Goal: Task Accomplishment & Management: Use online tool/utility

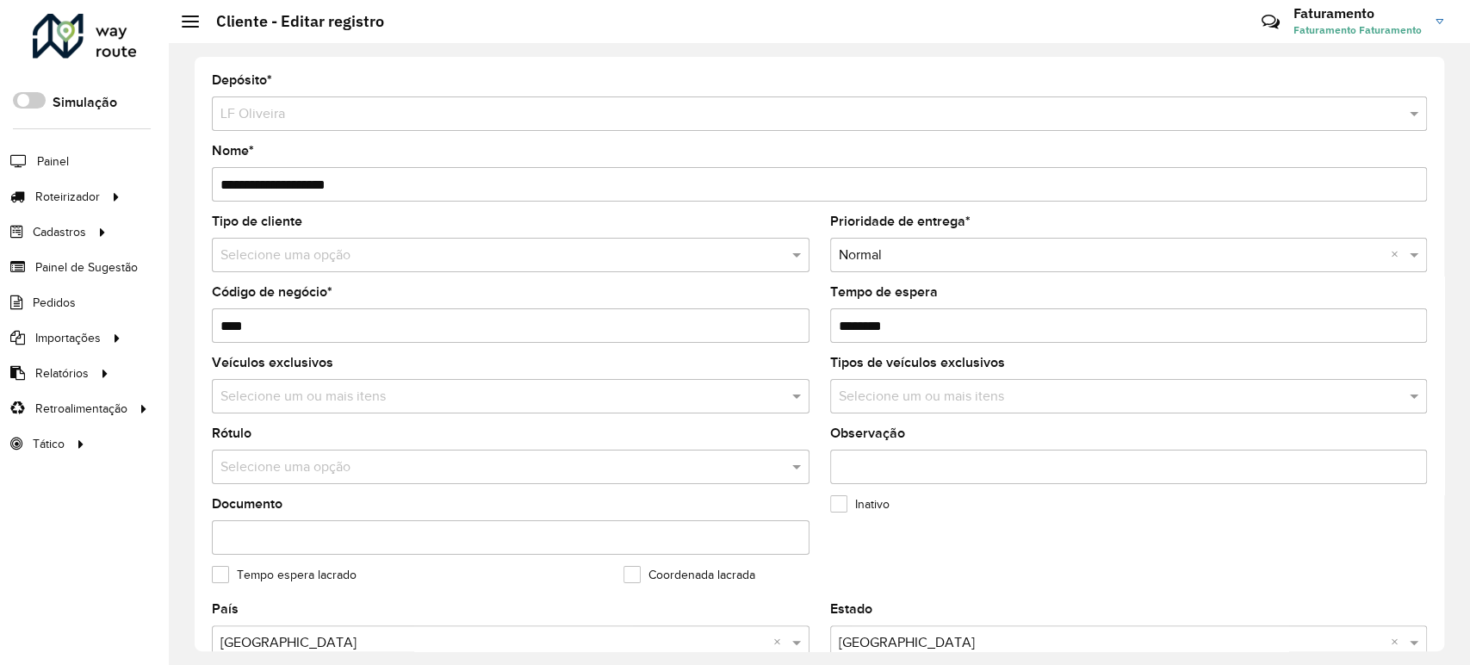
scroll to position [617, 0]
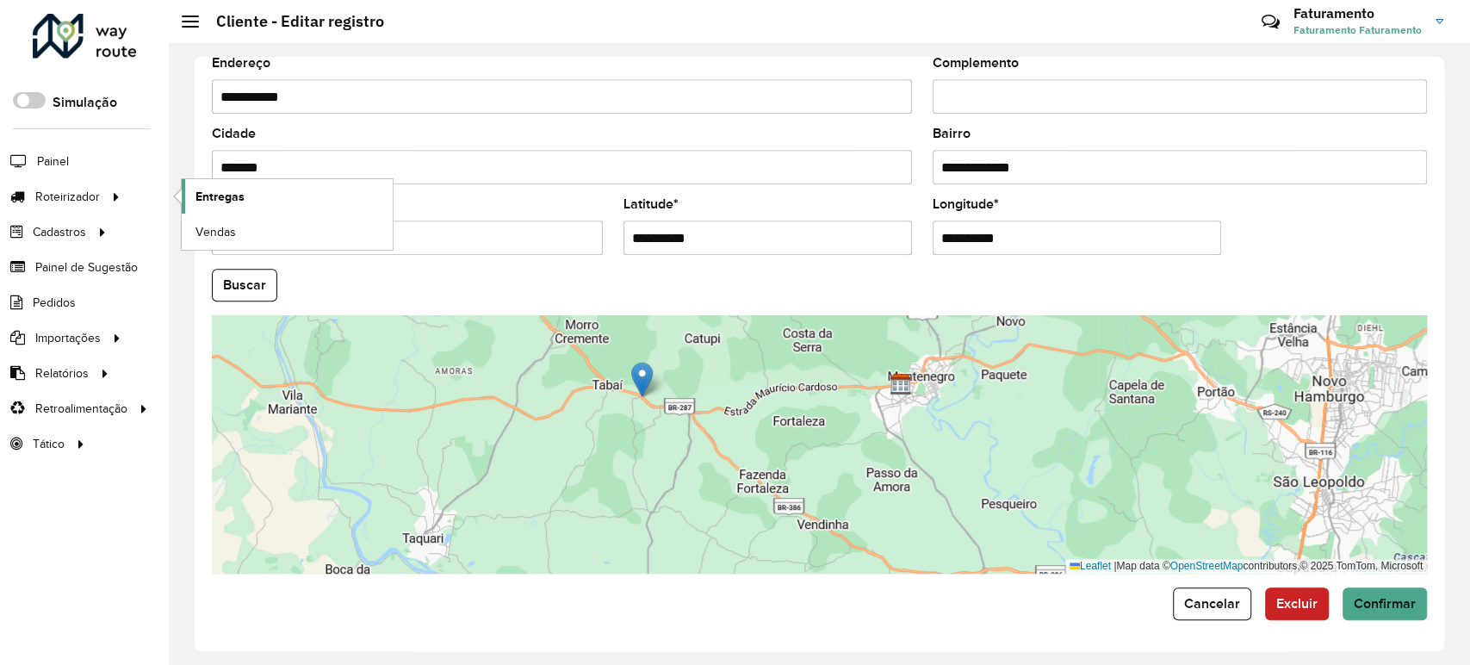
click at [224, 205] on link "Entregas" at bounding box center [287, 196] width 211 height 34
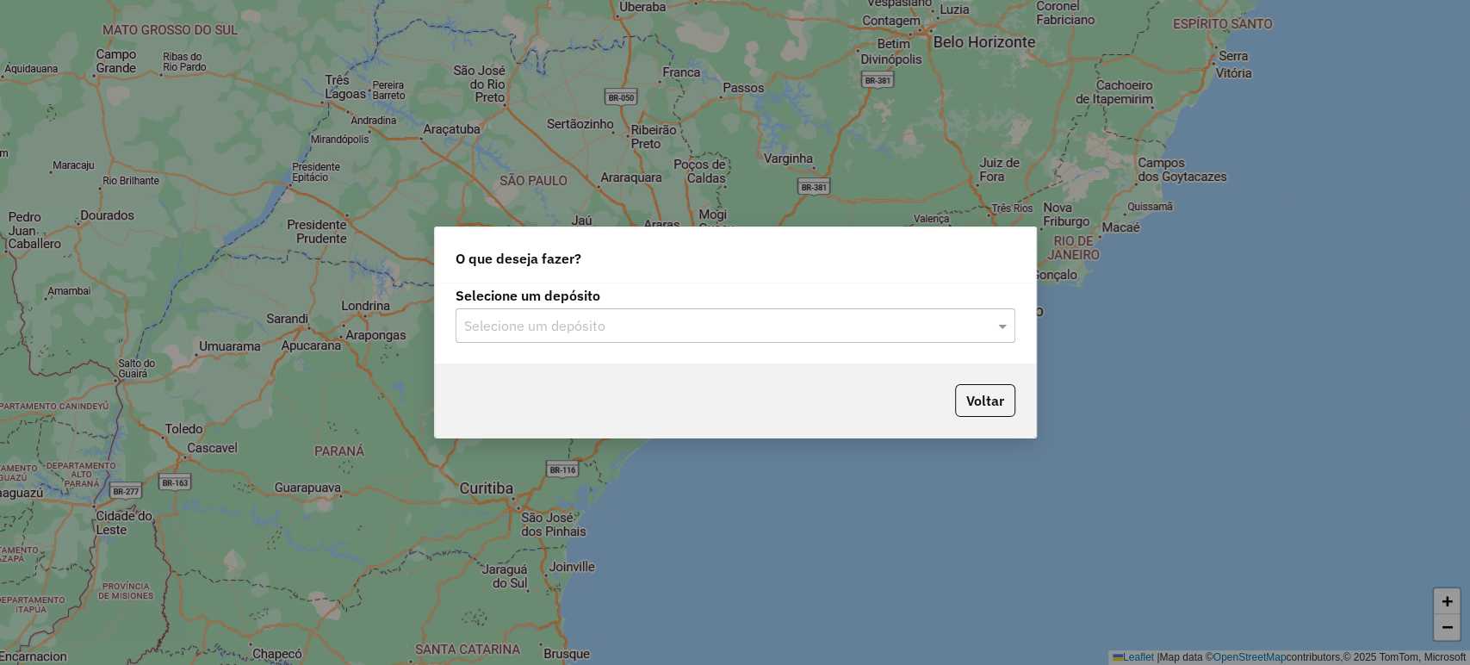
click at [618, 320] on input "text" at bounding box center [718, 326] width 508 height 21
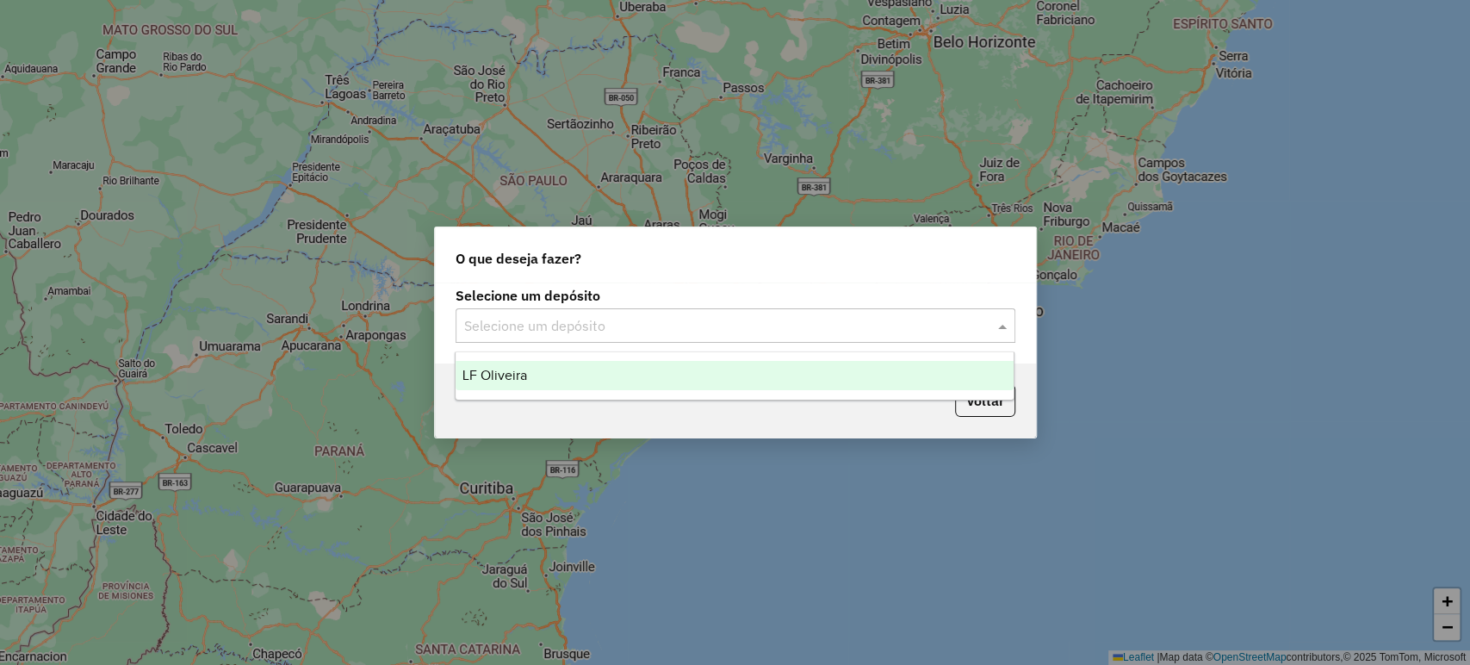
click at [618, 378] on div "LF Oliveira" at bounding box center [735, 375] width 558 height 29
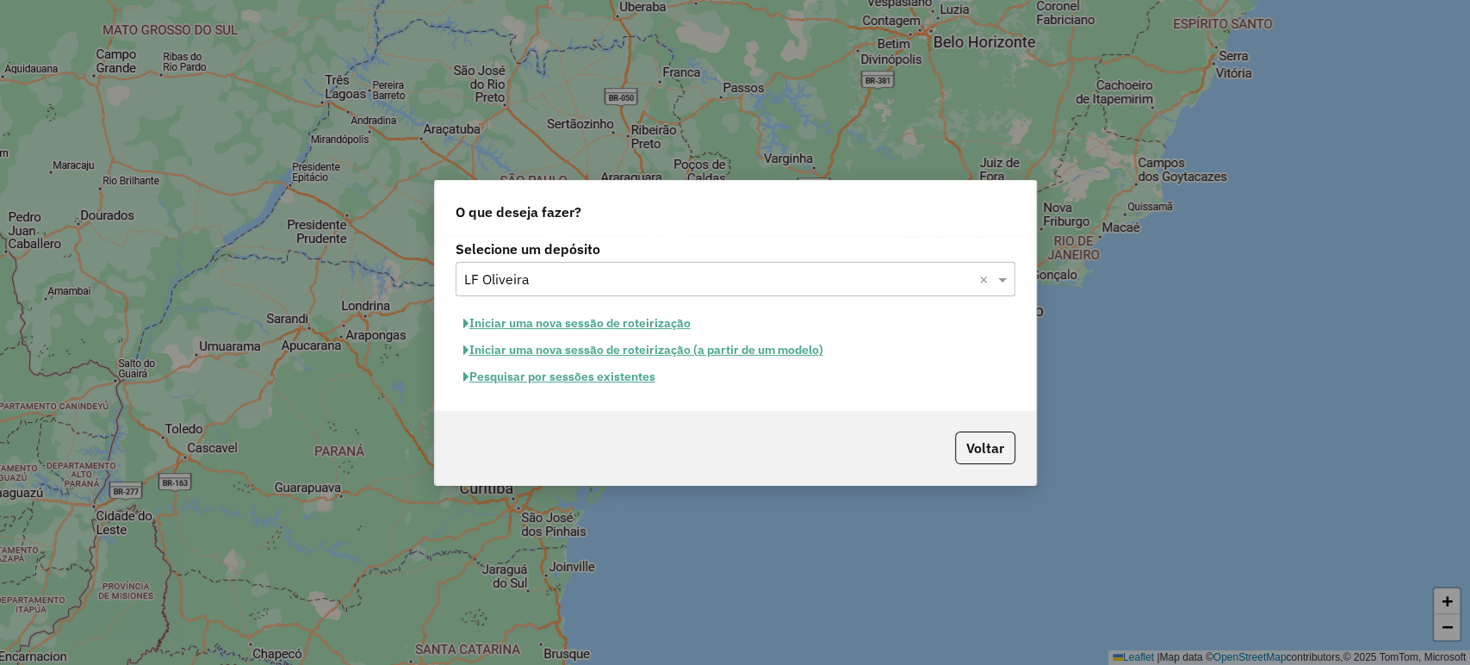
click at [598, 378] on button "Pesquisar por sessões existentes" at bounding box center [560, 376] width 208 height 27
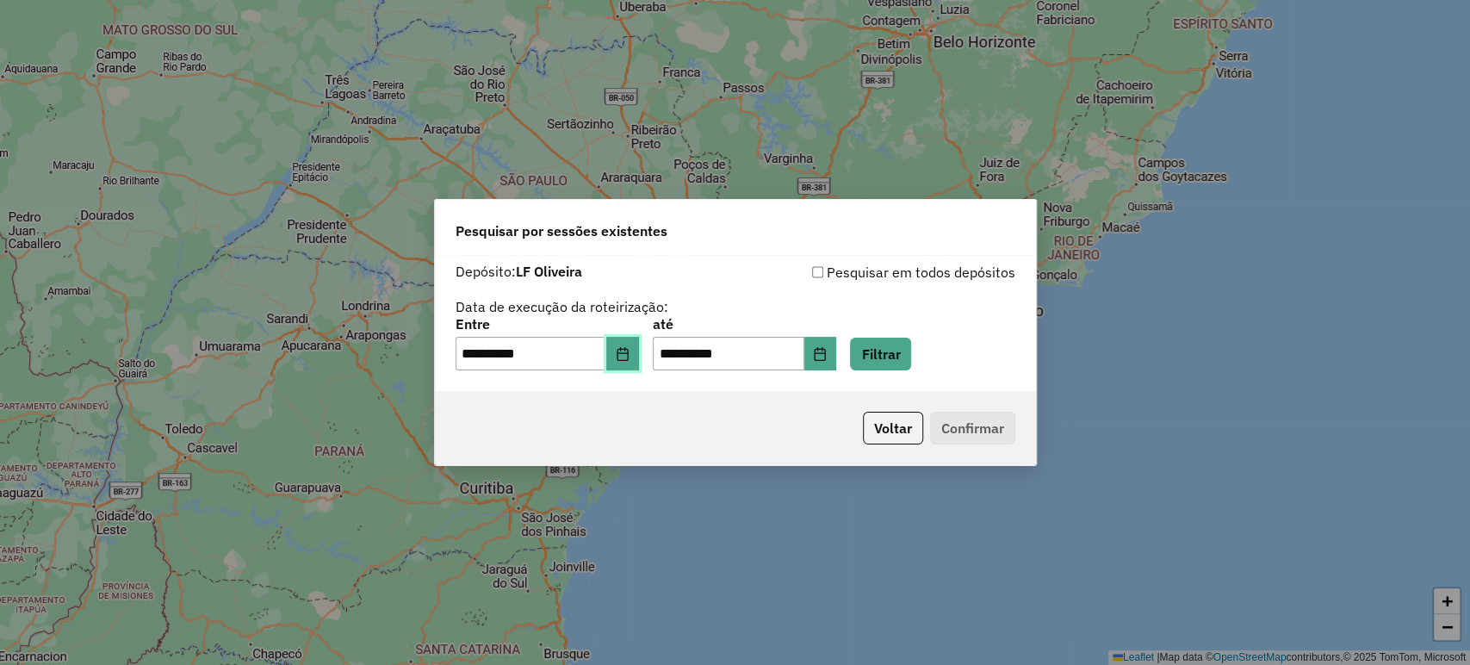
click at [630, 350] on icon "Choose Date" at bounding box center [623, 354] width 14 height 14
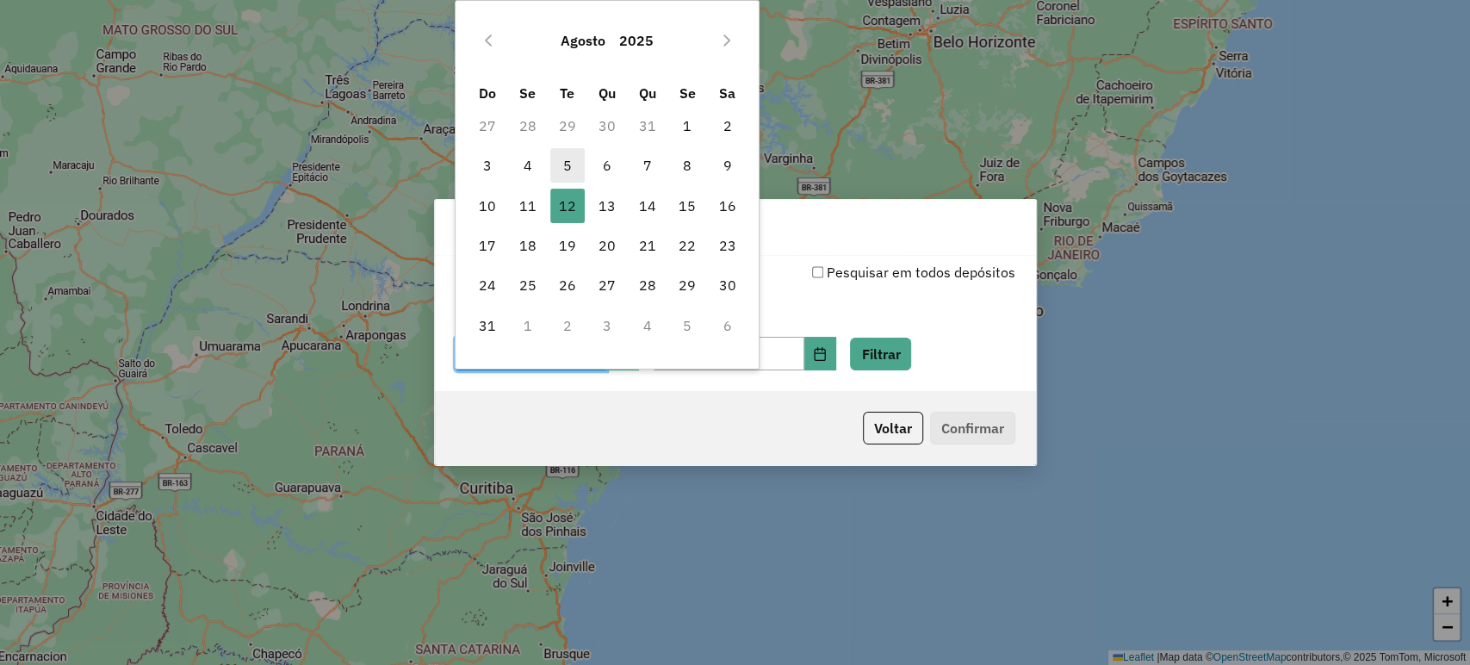
click at [566, 155] on span "5" at bounding box center [567, 165] width 34 height 34
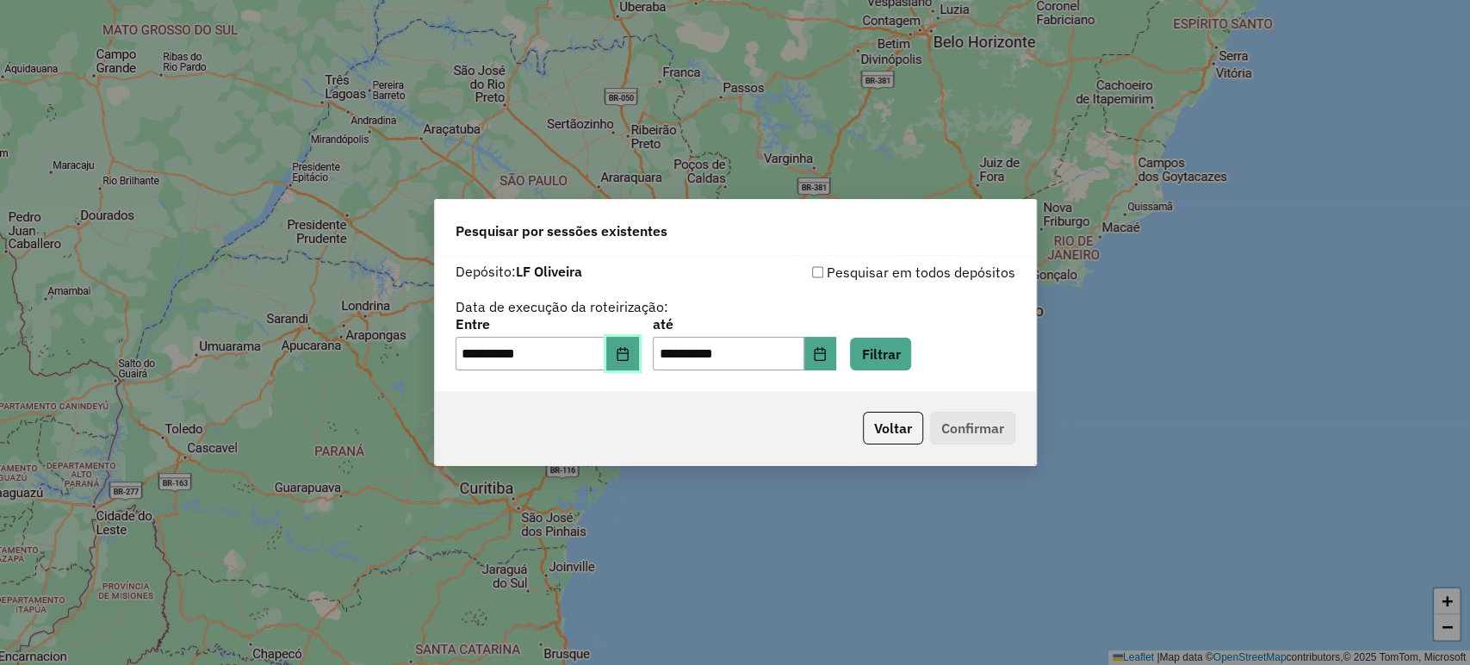
click at [624, 359] on button "Choose Date" at bounding box center [622, 354] width 33 height 34
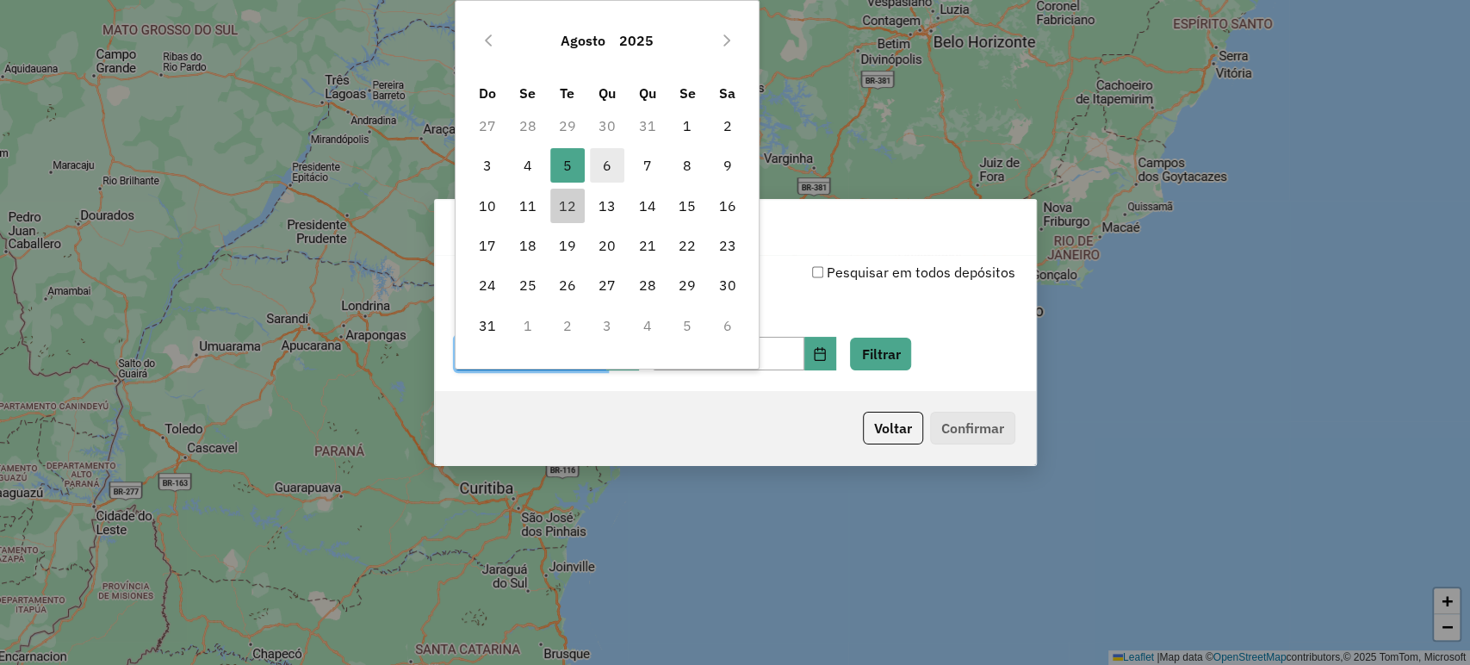
click at [608, 167] on span "6" at bounding box center [607, 165] width 34 height 34
type input "**********"
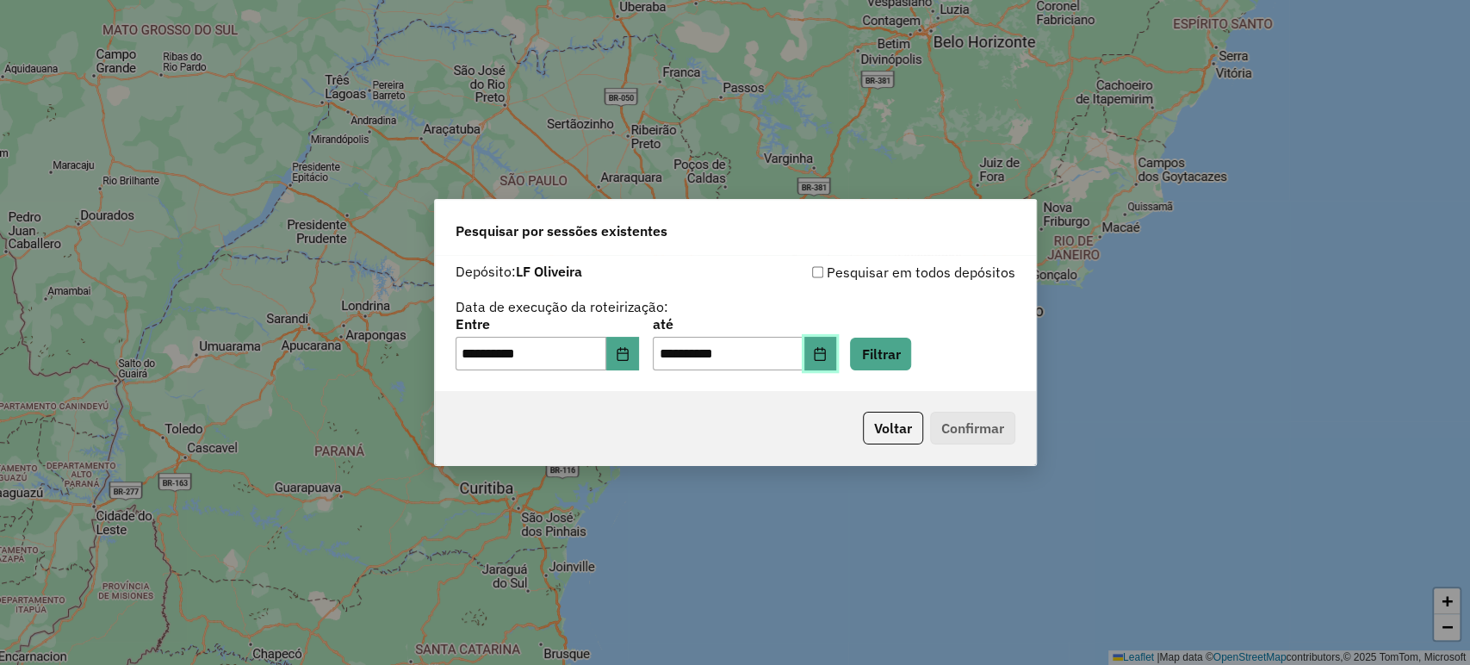
click at [837, 347] on button "Choose Date" at bounding box center [820, 354] width 33 height 34
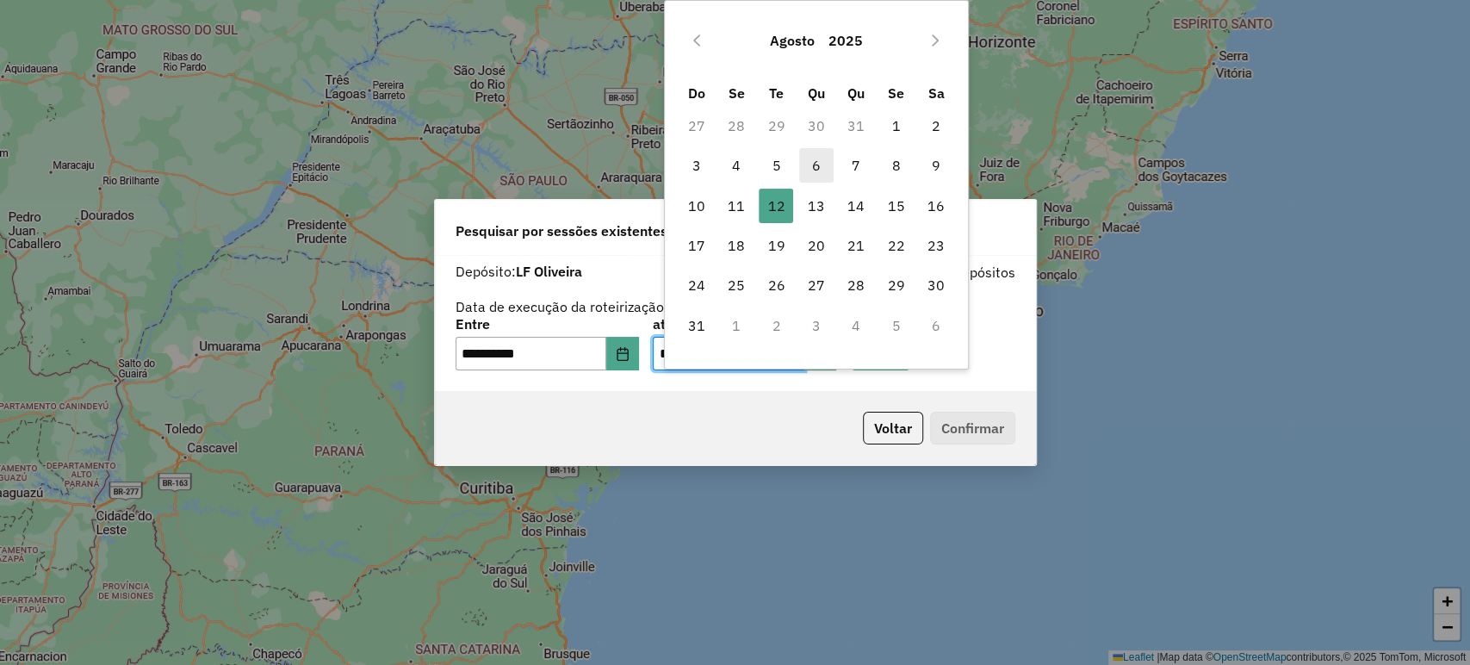
click at [817, 157] on span "6" at bounding box center [816, 165] width 34 height 34
type input "**********"
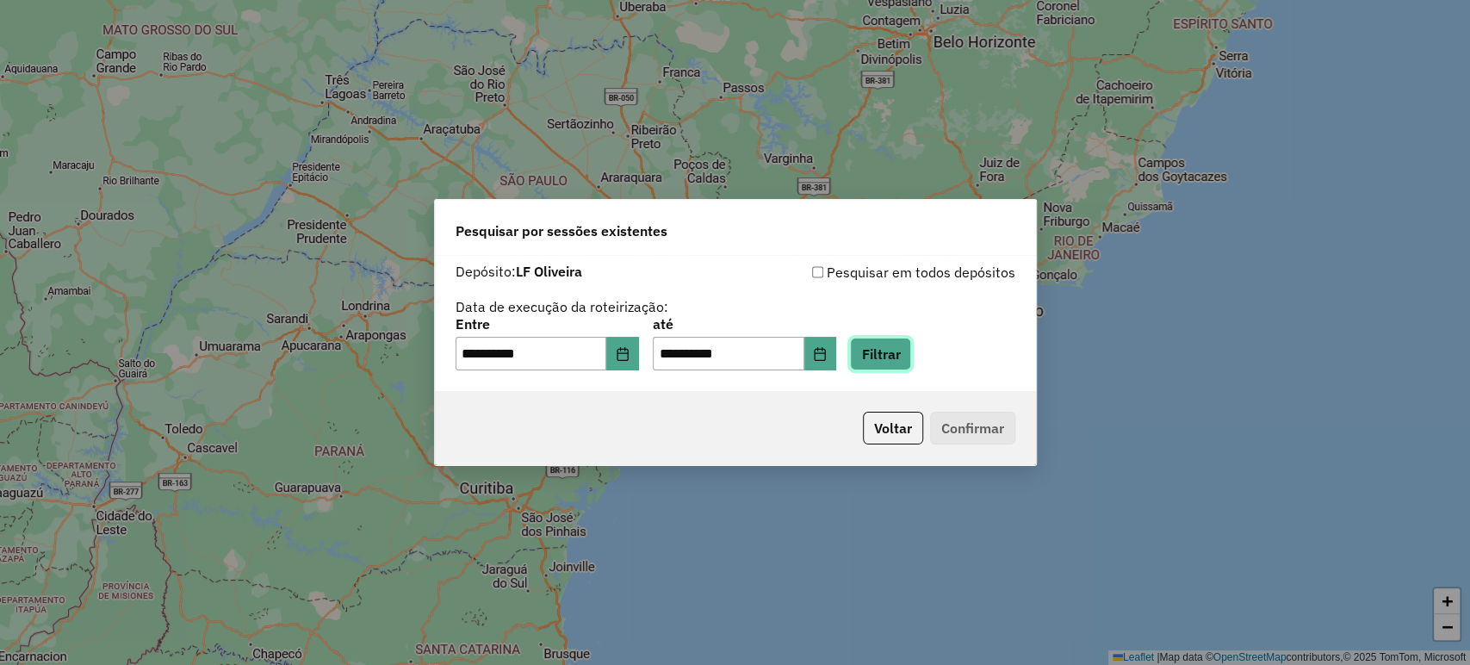
click at [908, 338] on button "Filtrar" at bounding box center [880, 354] width 61 height 33
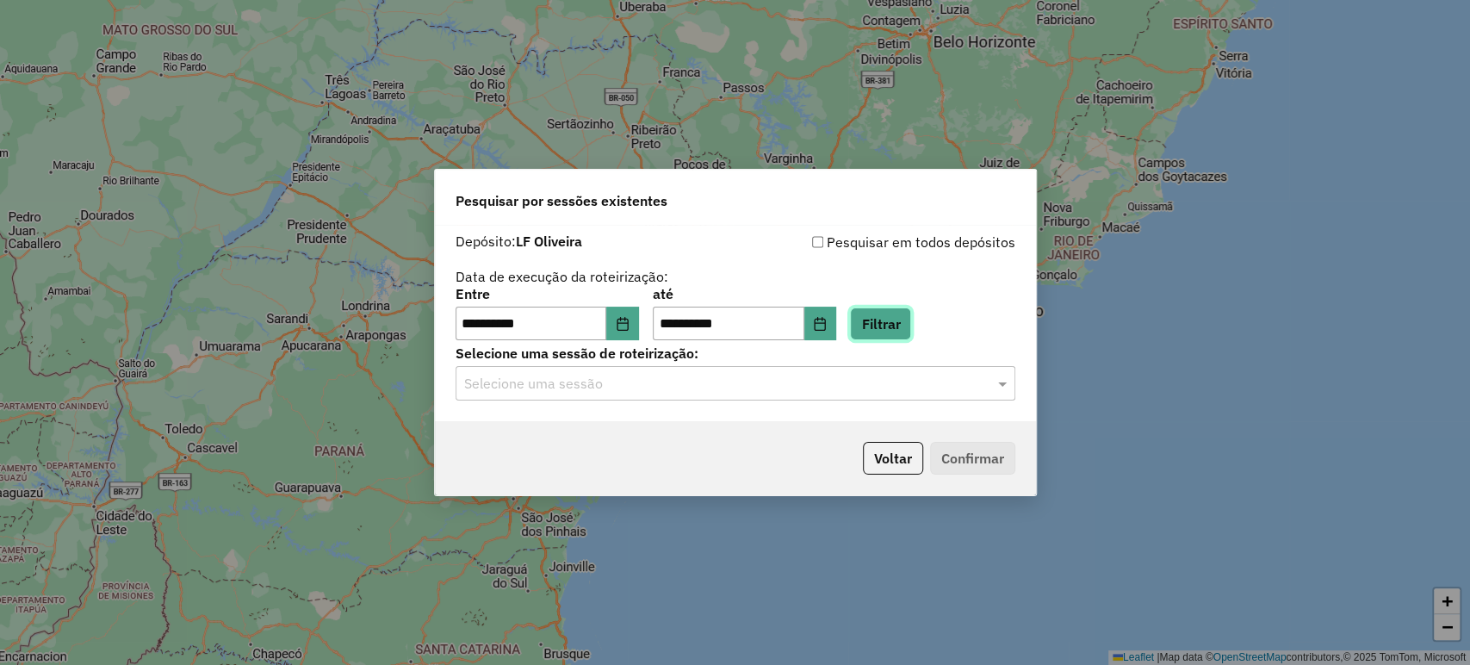
click at [892, 315] on button "Filtrar" at bounding box center [880, 323] width 61 height 33
click at [922, 391] on input "text" at bounding box center [718, 384] width 508 height 21
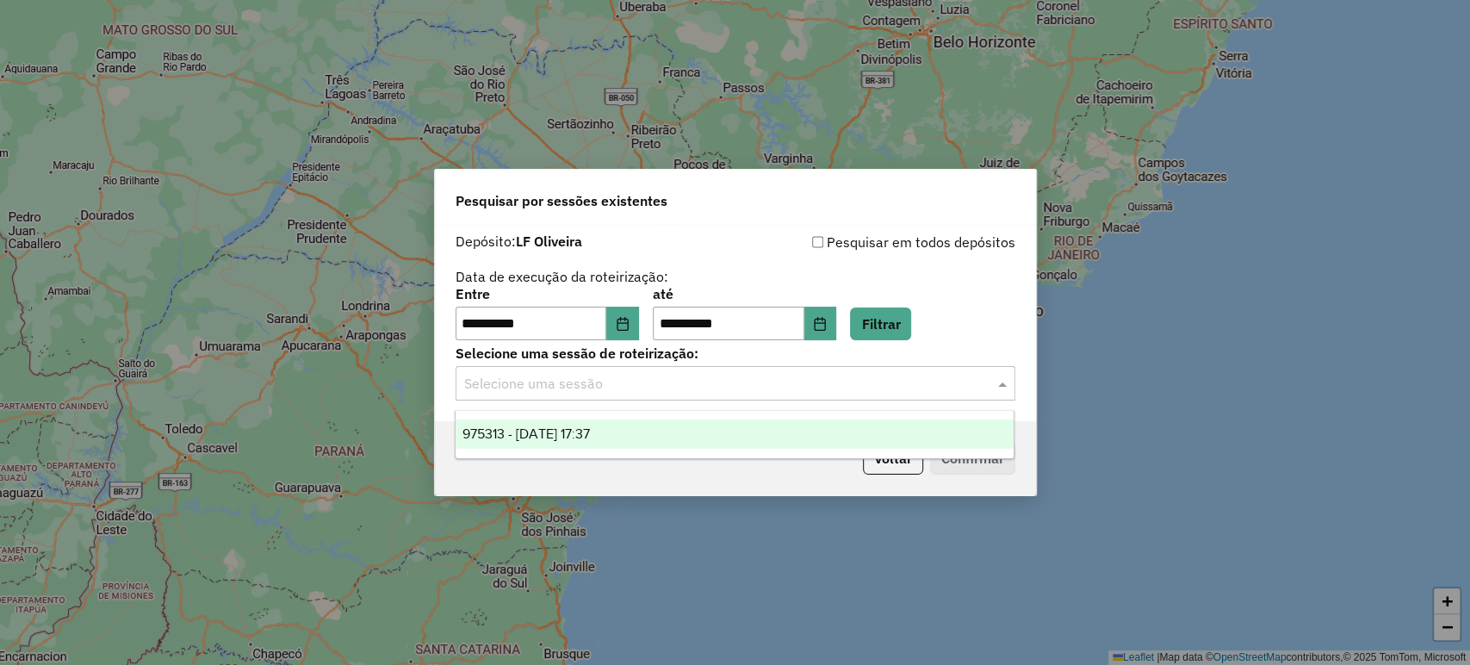
click at [900, 444] on div "975313 - [DATE] 17:37" at bounding box center [735, 433] width 558 height 29
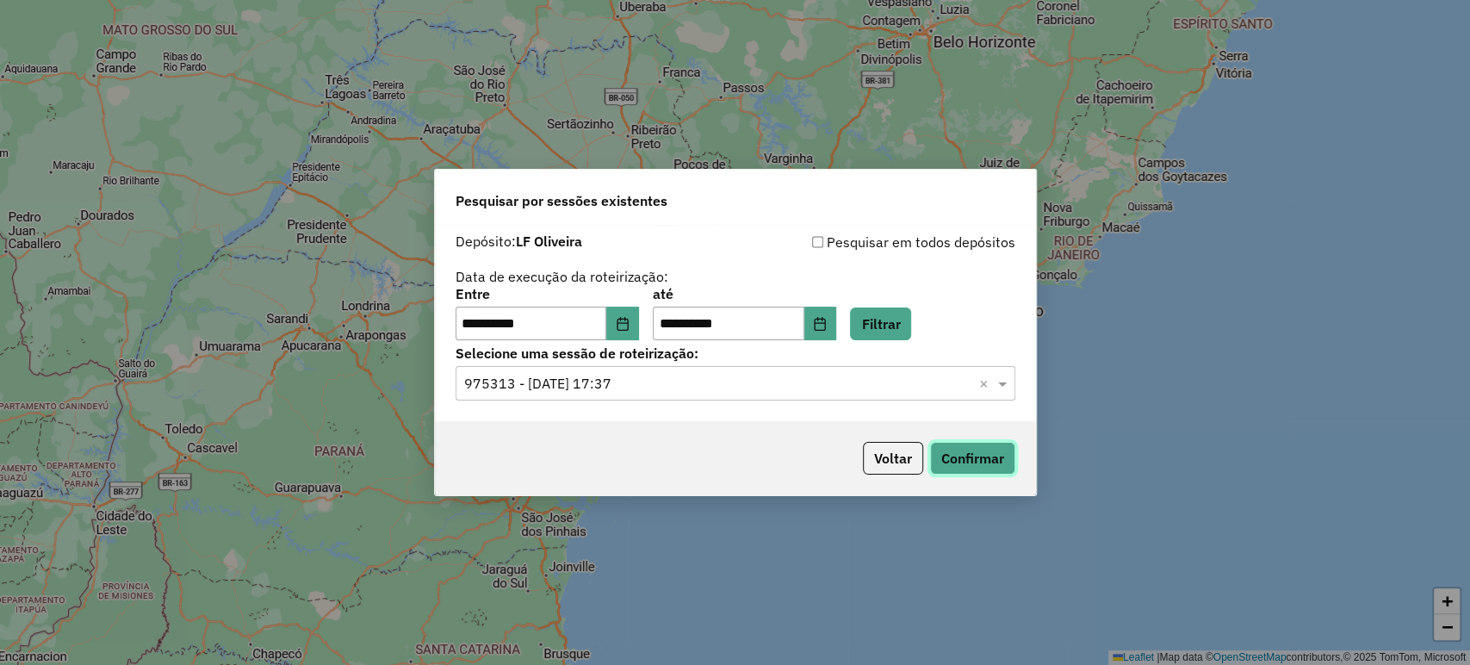
click at [971, 458] on button "Confirmar" at bounding box center [972, 458] width 85 height 33
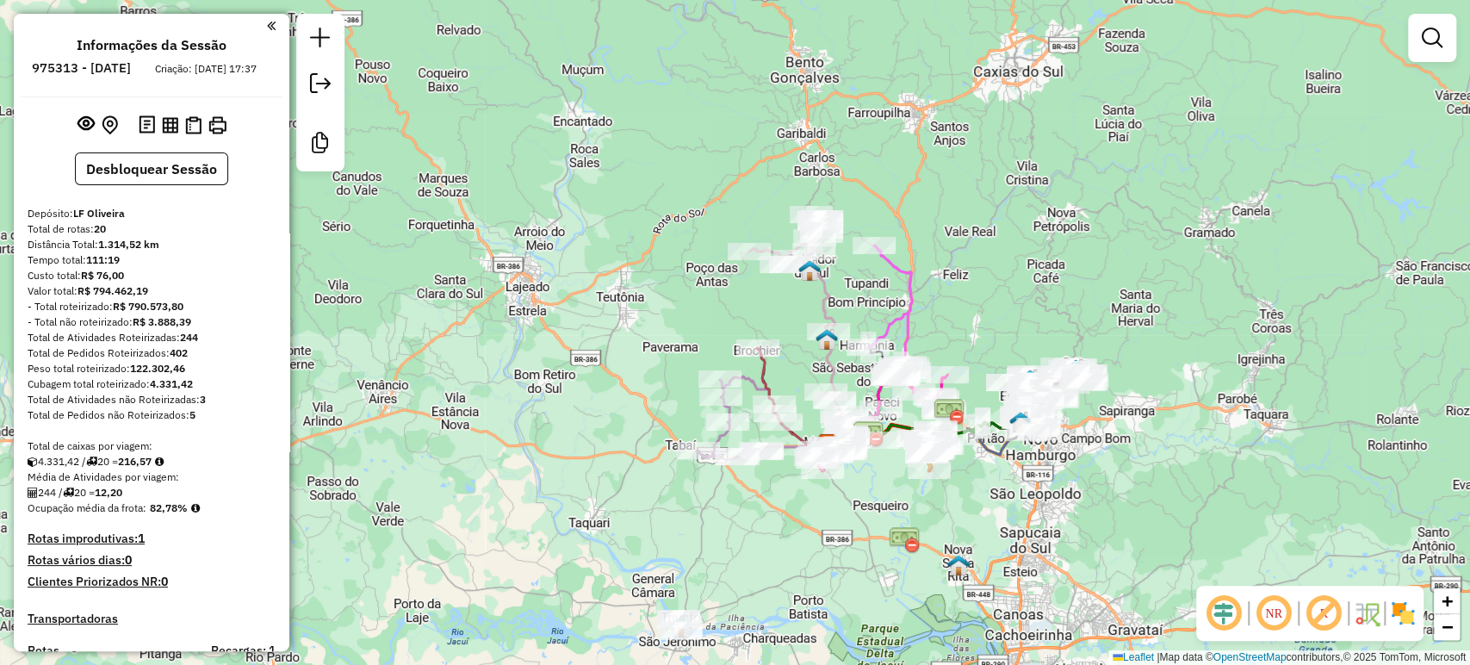
click at [830, 564] on div "Janela de atendimento Grade de atendimento Capacidade Transportadoras Veículos …" at bounding box center [735, 332] width 1470 height 665
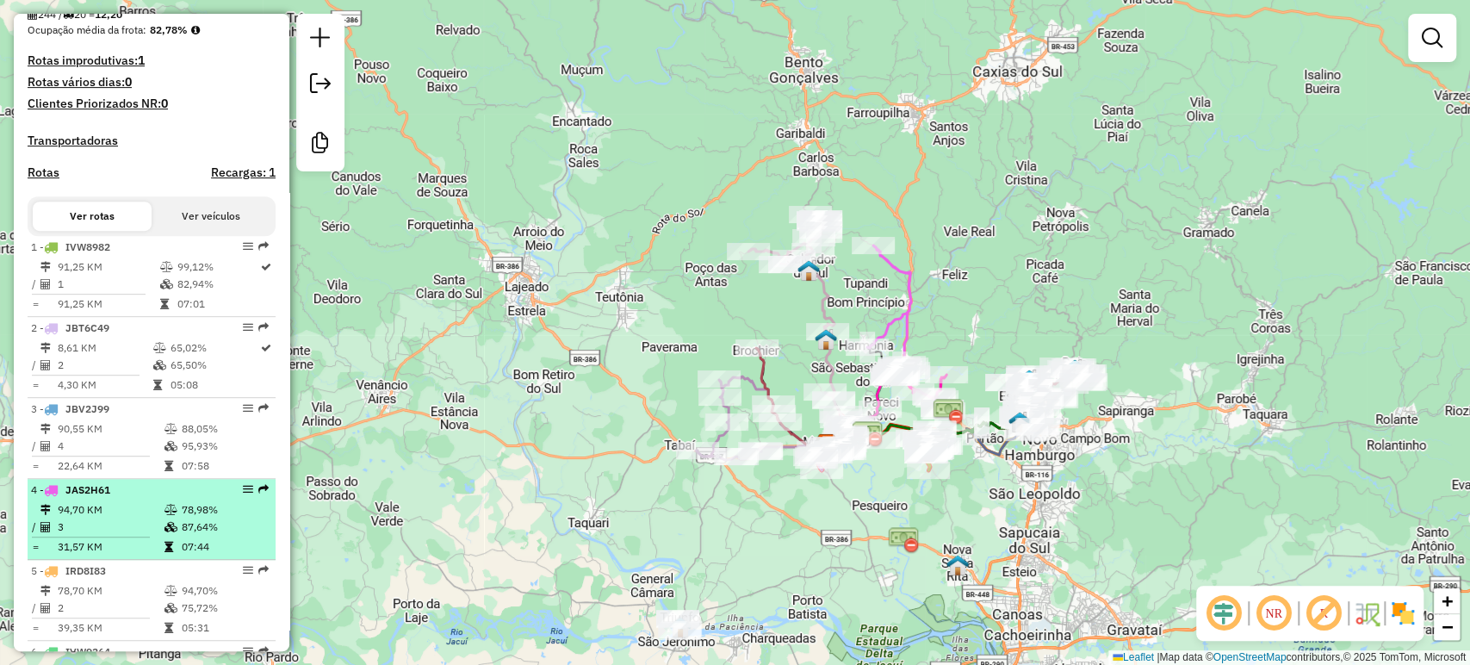
scroll to position [765, 0]
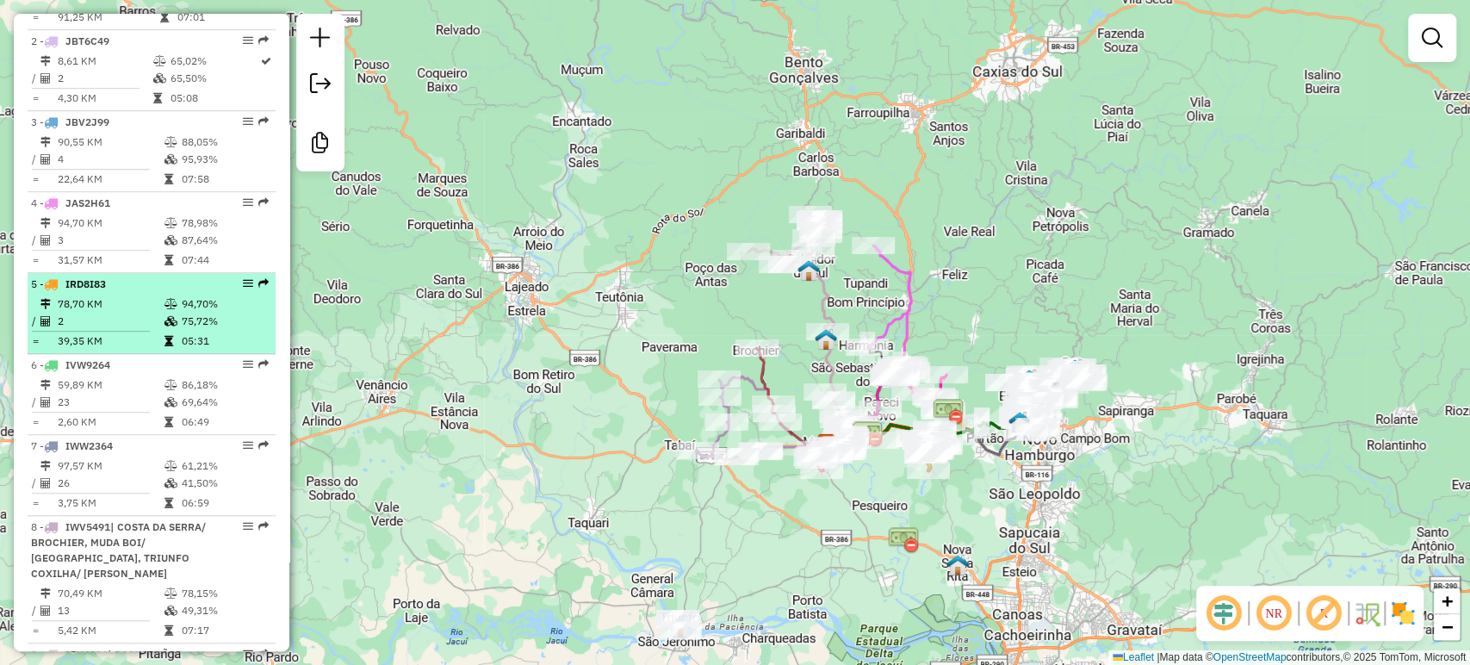
click at [123, 330] on td "2" at bounding box center [110, 321] width 107 height 17
select select "**********"
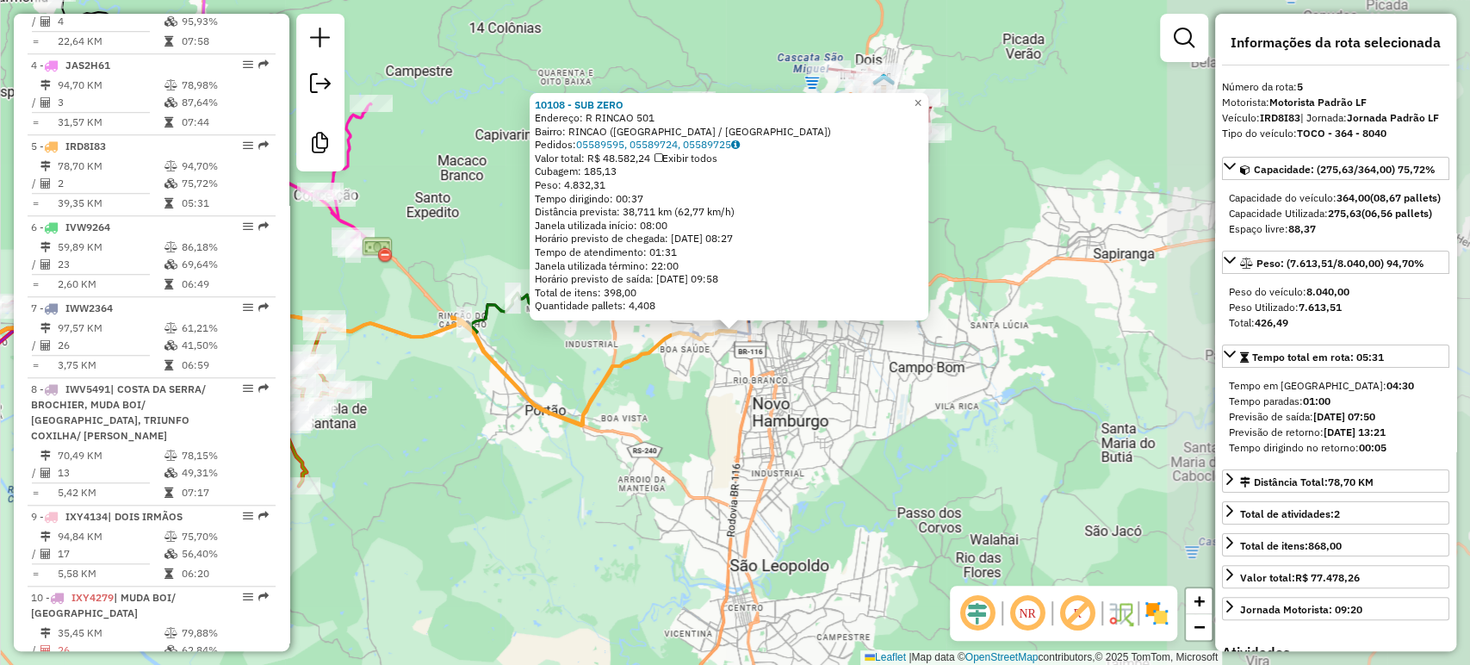
scroll to position [1039, 0]
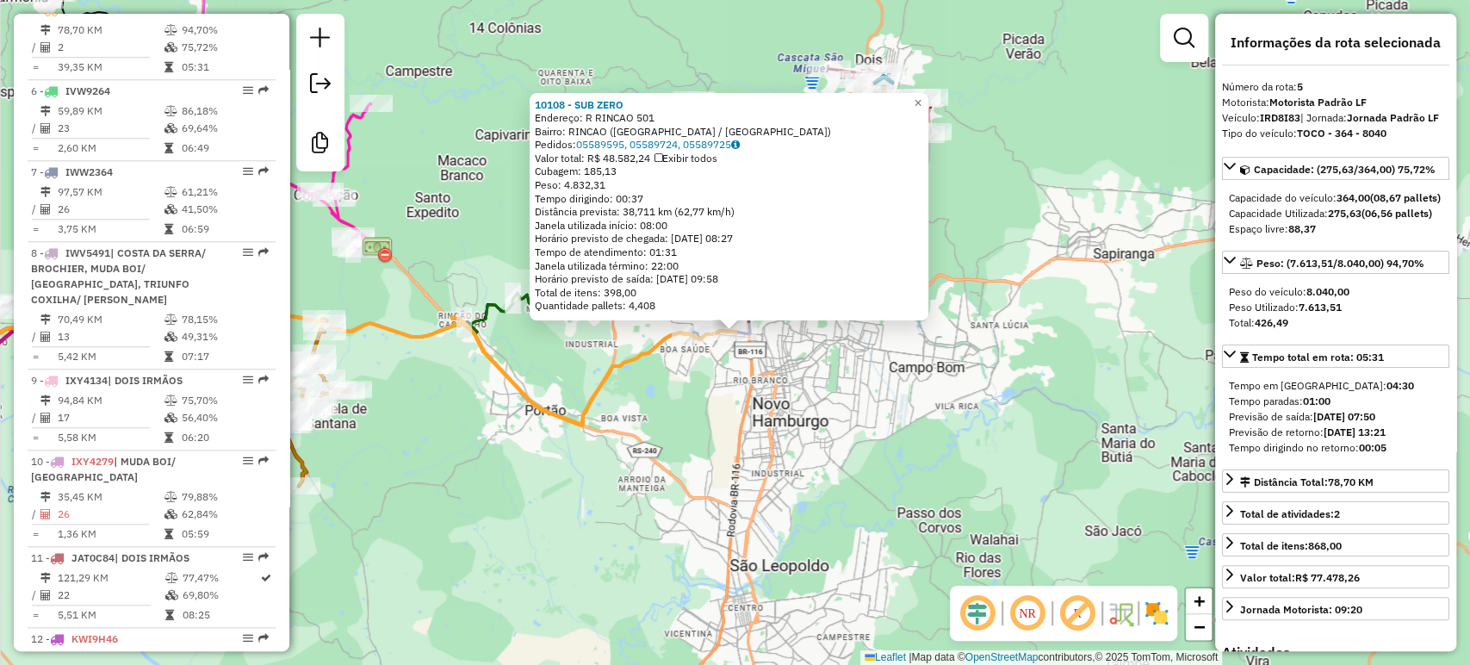
click at [540, 466] on div "10108 - SUB ZERO Endereço: R RINCAO 501 Bairro: RINCAO (ESTANCIA VELHA / RS) Pe…" at bounding box center [735, 332] width 1470 height 665
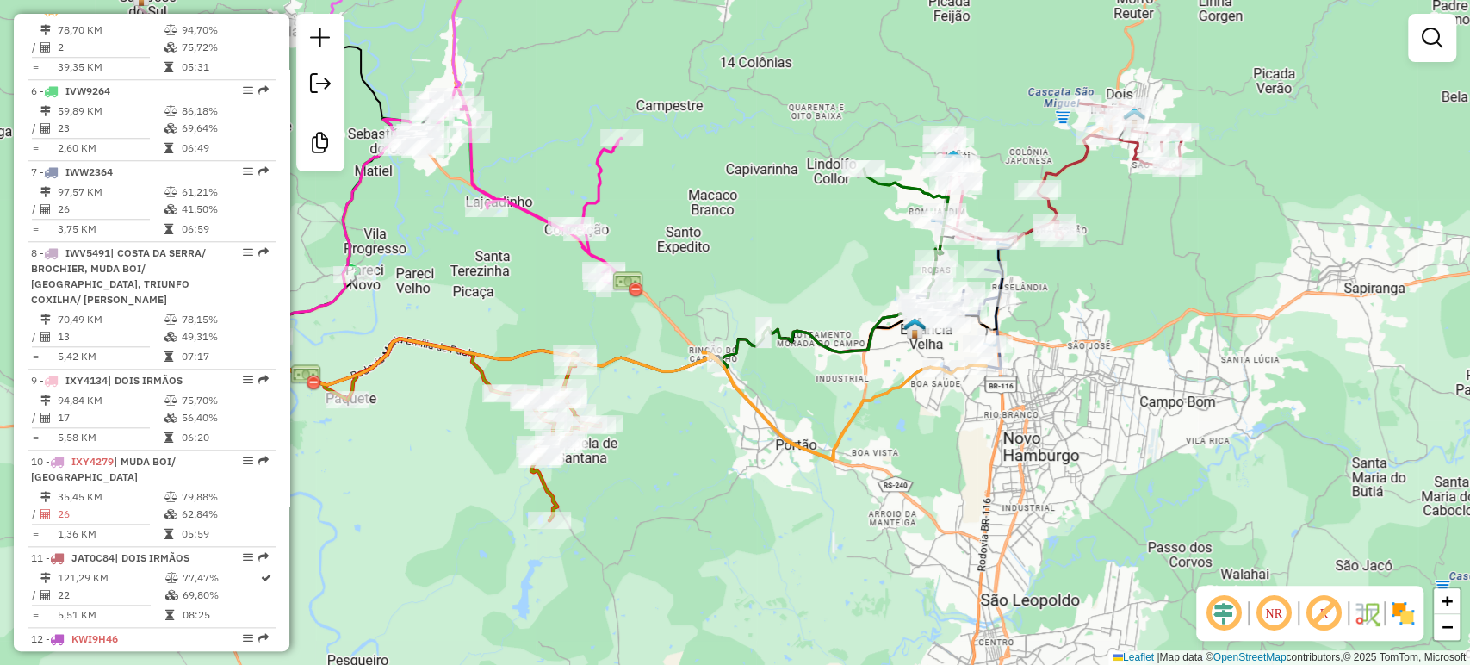
drag, startPoint x: 785, startPoint y: 501, endPoint x: 918, endPoint y: 489, distance: 134.0
click at [931, 496] on div "Janela de atendimento Grade de atendimento Capacidade Transportadoras Veículos …" at bounding box center [735, 332] width 1470 height 665
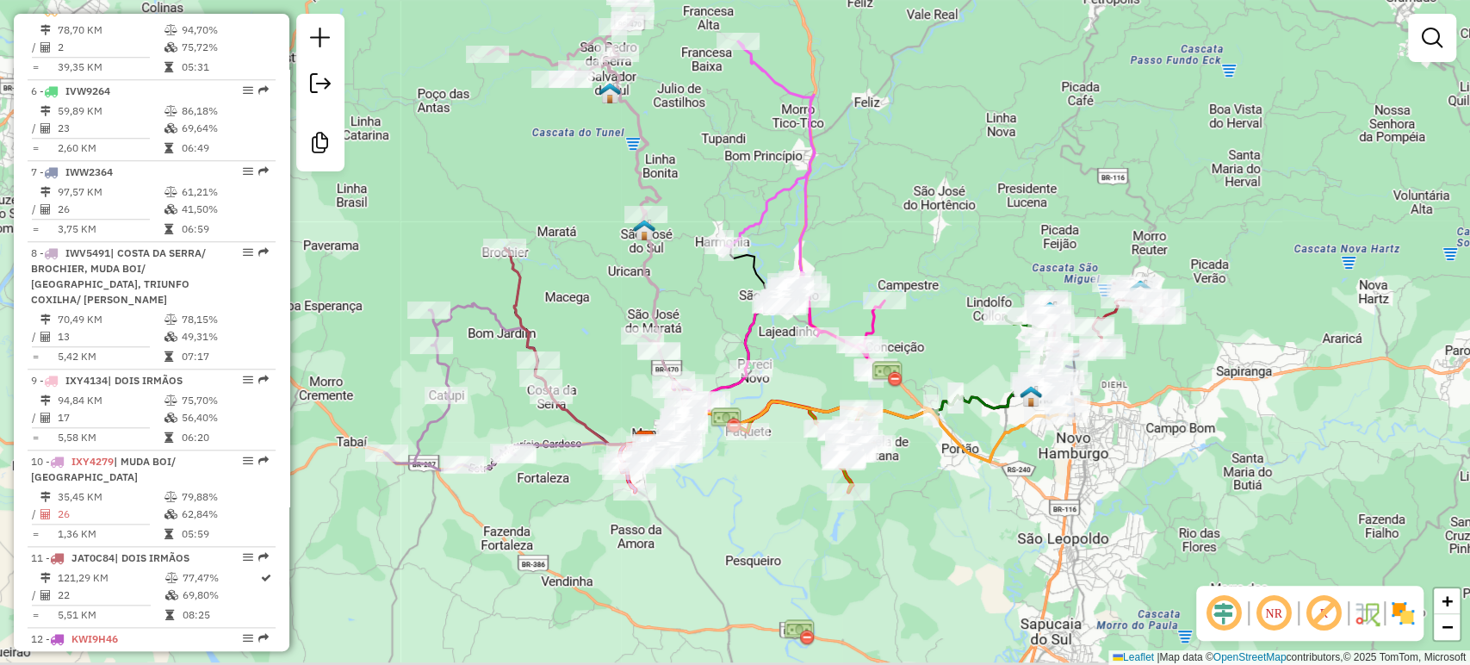
click at [864, 524] on div "Janela de atendimento Grade de atendimento Capacidade Transportadoras Veículos …" at bounding box center [735, 332] width 1470 height 665
